Goal: Information Seeking & Learning: Find specific fact

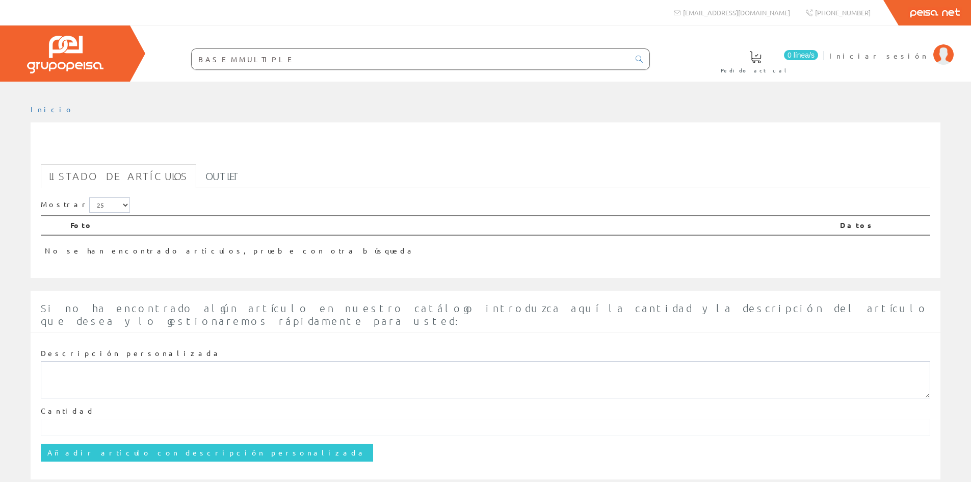
click at [229, 60] on input "BASE MMULTIPLE" at bounding box center [411, 59] width 438 height 20
type input "BASE MULTIPLE"
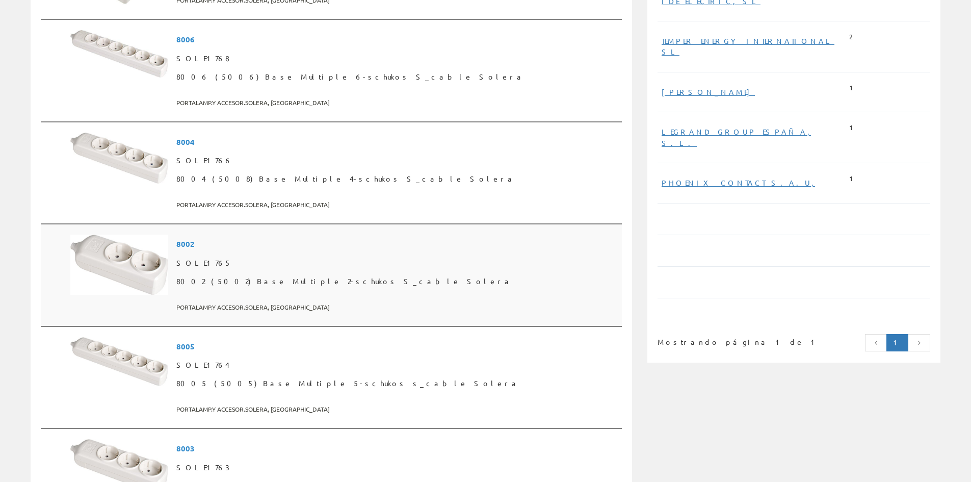
scroll to position [595, 0]
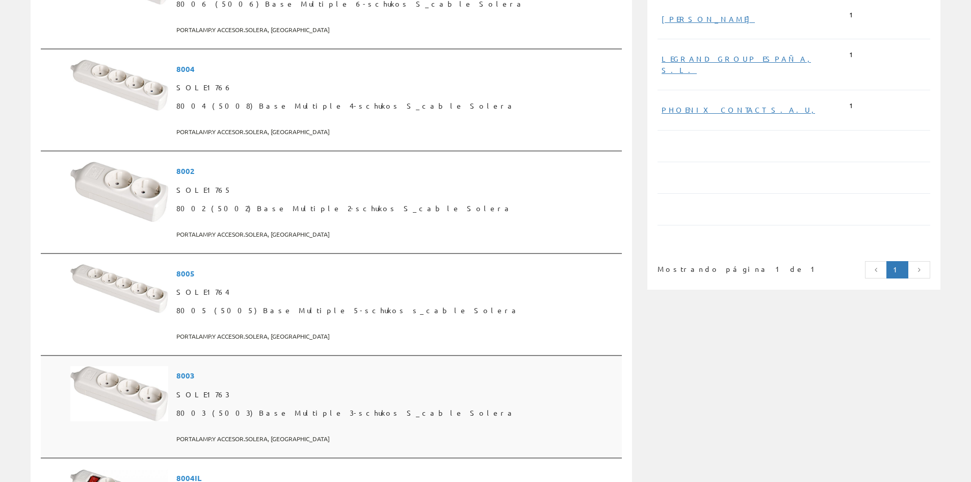
click at [126, 393] on img at bounding box center [119, 393] width 98 height 55
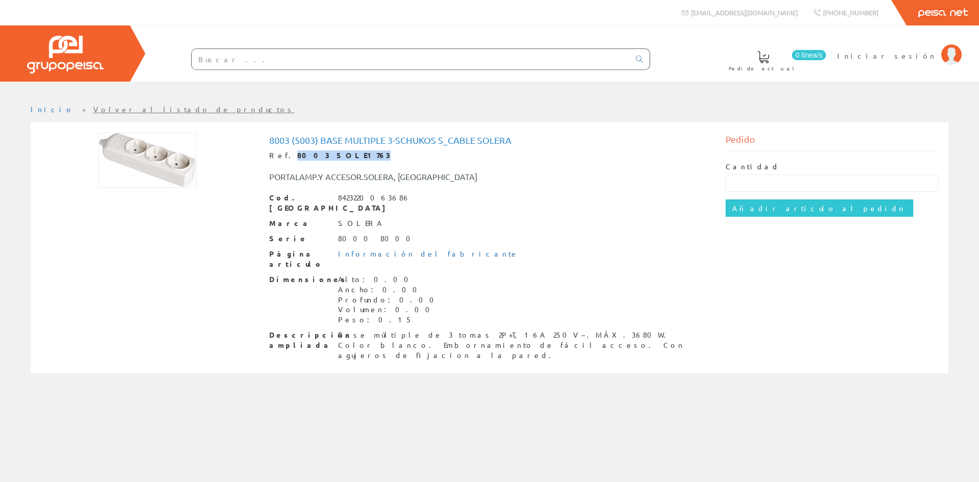
drag, startPoint x: 284, startPoint y: 154, endPoint x: 349, endPoint y: 151, distance: 65.3
click at [349, 151] on div "Ref. 8003 SOLE1763" at bounding box center [489, 155] width 441 height 10
click at [348, 152] on div "Ref. 8003 SOLE1763" at bounding box center [489, 155] width 441 height 10
click at [347, 155] on div "Ref. 8003 SOLE1763" at bounding box center [489, 155] width 441 height 10
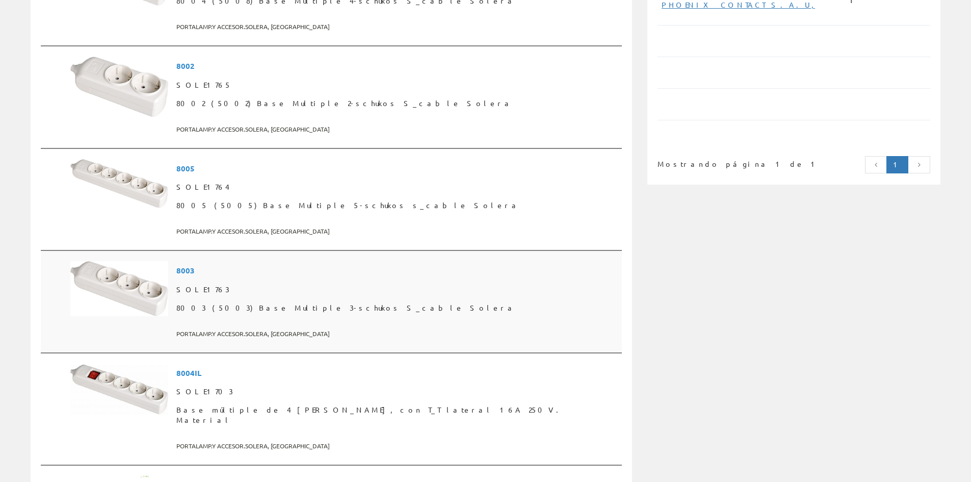
scroll to position [618, 0]
